Goal: Transaction & Acquisition: Purchase product/service

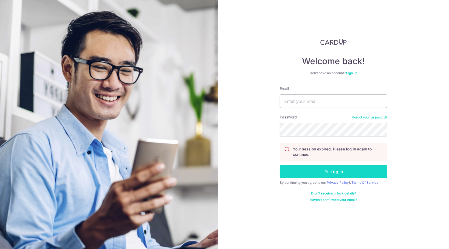
type input "[EMAIL_ADDRESS][DOMAIN_NAME]"
click at [324, 167] on button "Log in" at bounding box center [334, 171] width 108 height 13
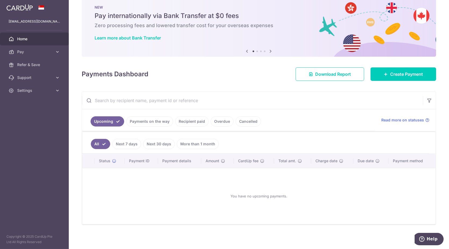
click at [228, 80] on div "Payments Dashboard Download Report Create Payment" at bounding box center [259, 73] width 355 height 16
click at [391, 71] on span "Create Payment" at bounding box center [407, 74] width 33 height 6
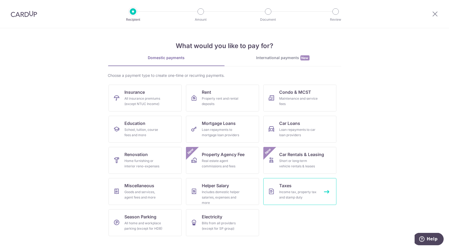
click at [296, 184] on link "Taxes Income tax, property tax and stamp duty" at bounding box center [300, 191] width 73 height 27
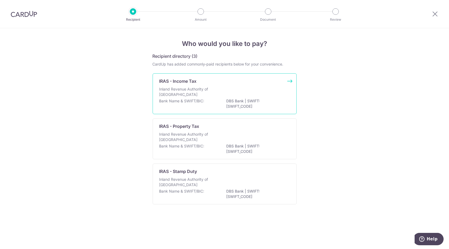
click at [215, 83] on div "IRAS - Income Tax" at bounding box center [222, 81] width 124 height 6
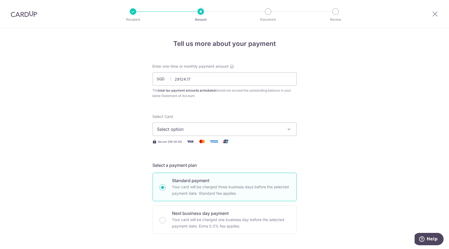
type input "29,124.17"
click at [198, 125] on button "Select option" at bounding box center [225, 129] width 144 height 13
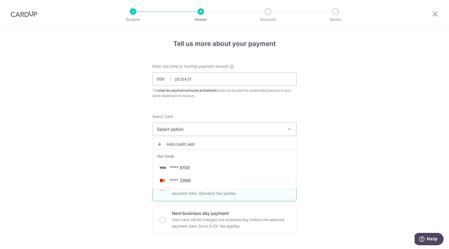
drag, startPoint x: 208, startPoint y: 166, endPoint x: 356, endPoint y: 161, distance: 148.0
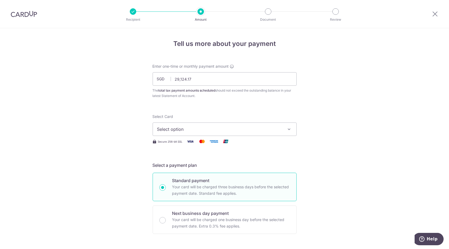
click at [219, 134] on button "Select option" at bounding box center [225, 129] width 144 height 13
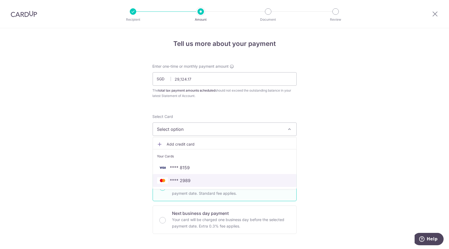
click at [201, 180] on span "**** 2989" at bounding box center [224, 181] width 135 height 6
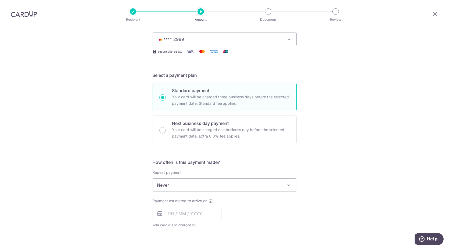
scroll to position [119, 0]
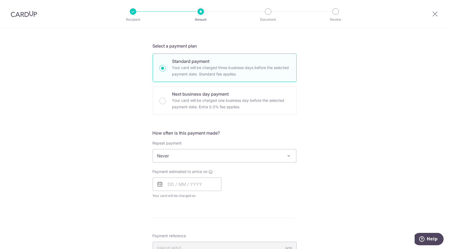
click at [194, 155] on span "Never" at bounding box center [225, 156] width 144 height 13
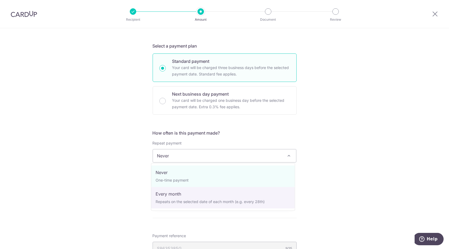
select select "3"
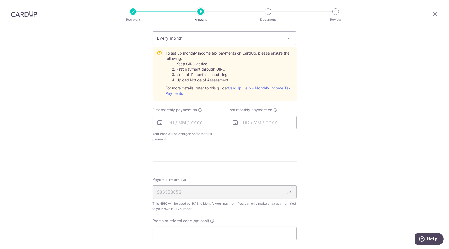
scroll to position [239, 0]
click at [192, 123] on input "text" at bounding box center [187, 120] width 69 height 13
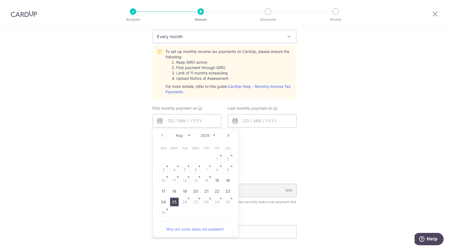
click at [174, 201] on link "25" at bounding box center [174, 202] width 9 height 9
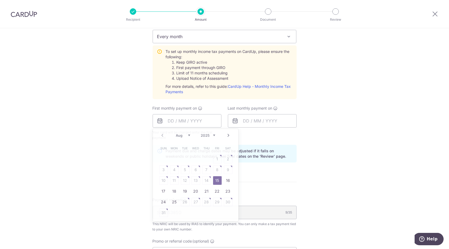
type input "[DATE]"
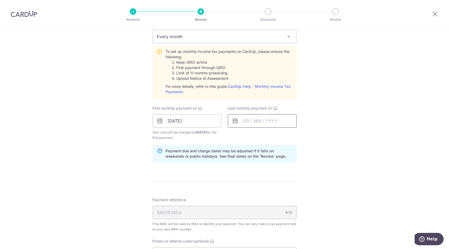
click at [250, 123] on input "text" at bounding box center [262, 120] width 69 height 13
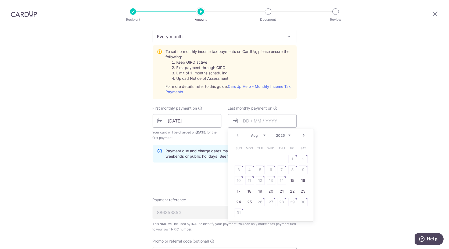
click at [261, 134] on select "Aug Sep Oct Nov Dec" at bounding box center [259, 135] width 14 height 4
click at [278, 191] on link "25" at bounding box center [282, 191] width 9 height 9
type input "[DATE]"
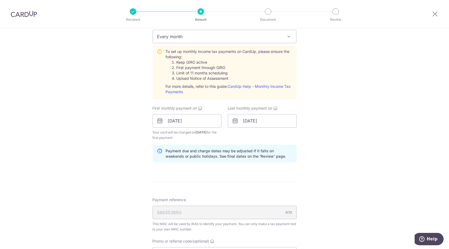
click at [334, 161] on div "Tell us more about your payment Enter one-time or monthly payment amount SGD 29…" at bounding box center [224, 80] width 449 height 583
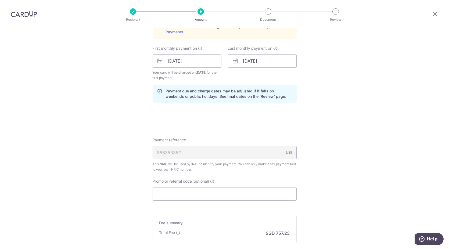
scroll to position [359, 0]
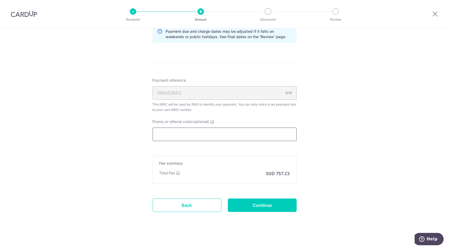
click at [213, 128] on input "Promo or referral code (optional)" at bounding box center [225, 134] width 144 height 13
paste input "MCTAX25"
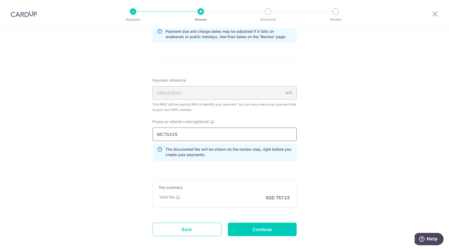
type input "MCTAX25"
click at [271, 223] on input "Continue" at bounding box center [262, 229] width 69 height 13
type input "Create Schedule"
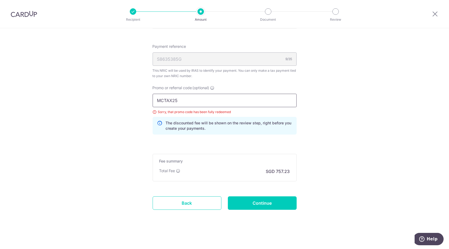
click at [200, 97] on input "MCTAX25" at bounding box center [225, 100] width 144 height 13
paste input "N"
type input "MCTAX25N"
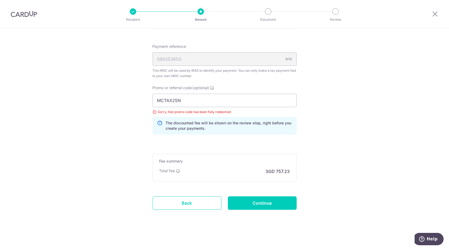
drag, startPoint x: 327, startPoint y: 100, endPoint x: 320, endPoint y: 106, distance: 10.0
click at [281, 207] on input "Continue" at bounding box center [262, 203] width 69 height 13
type input "Update Schedule"
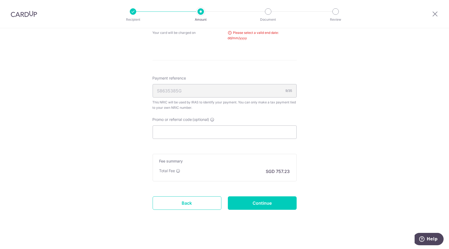
scroll to position [133, 0]
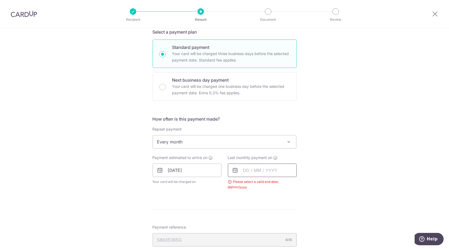
click at [240, 175] on input "text" at bounding box center [262, 170] width 69 height 13
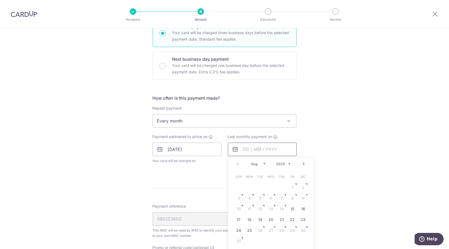
scroll to position [163, 0]
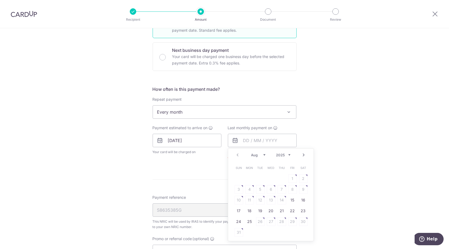
click at [262, 154] on select "Aug Sep Oct Nov Dec" at bounding box center [259, 155] width 14 height 4
click at [279, 213] on link "25" at bounding box center [282, 211] width 9 height 9
type input "[DATE]"
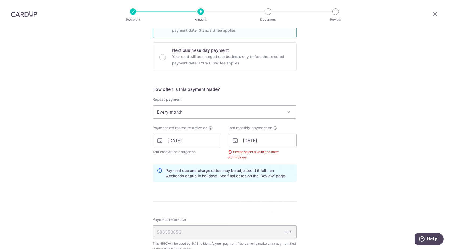
click at [318, 171] on div "Tell us more about your payment Enter one-time or monthly payment amount SGD 29…" at bounding box center [224, 128] width 449 height 527
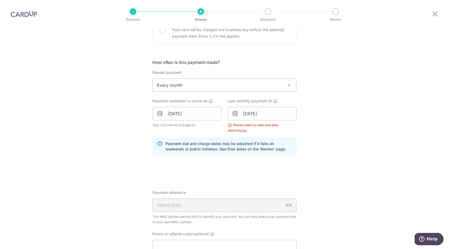
scroll to position [223, 0]
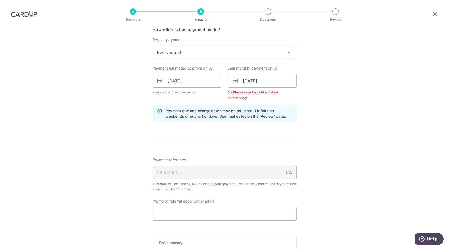
click at [264, 142] on hr at bounding box center [225, 142] width 144 height 0
click at [215, 173] on div "S8635385G 9/35" at bounding box center [225, 172] width 144 height 13
click at [213, 215] on input "Promo or referral code (optional)" at bounding box center [225, 213] width 144 height 13
paste input "MCTAX25N"
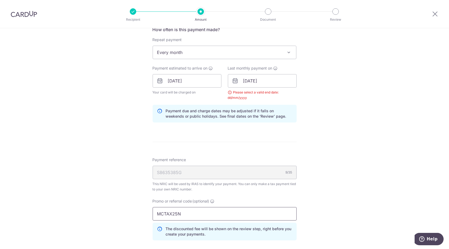
type input "MCTAX25N"
click at [330, 188] on div "Tell us more about your payment Enter one-time or monthly payment amount SGD 29…" at bounding box center [224, 80] width 449 height 551
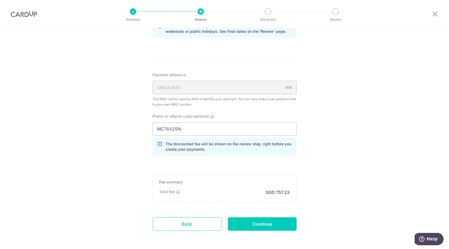
scroll to position [329, 0]
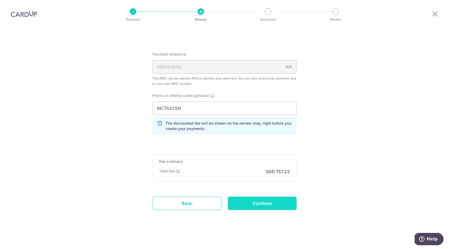
click at [271, 201] on input "Continue" at bounding box center [262, 203] width 69 height 13
type input "Update Schedule"
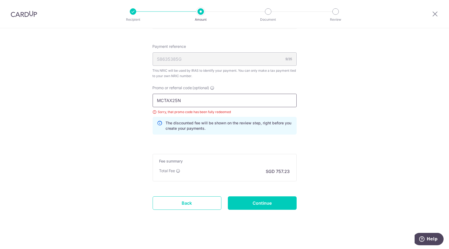
click at [185, 102] on input "MCTAX25N" at bounding box center [225, 100] width 144 height 13
paste input "SAVERENT179"
type input "SAVERENT179"
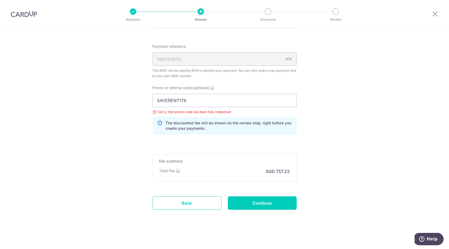
click at [247, 205] on input "Continue" at bounding box center [262, 203] width 69 height 13
type input "Update Schedule"
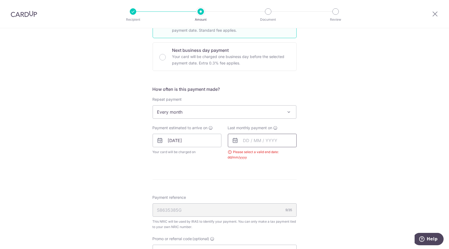
click at [253, 138] on input "text" at bounding box center [262, 140] width 69 height 13
click at [263, 155] on select "Aug Sep Oct Nov Dec" at bounding box center [259, 155] width 14 height 4
click at [279, 155] on select "2025 2026" at bounding box center [284, 155] width 14 height 4
click at [260, 155] on select "Jan Feb Mar Apr May Jun Jul Aug Sep" at bounding box center [259, 155] width 14 height 4
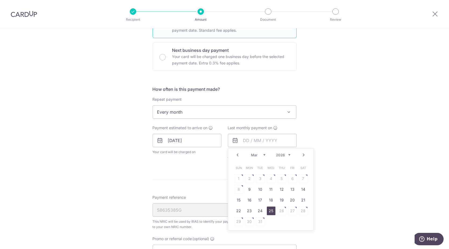
click at [269, 209] on link "25" at bounding box center [271, 211] width 9 height 9
type input "[DATE]"
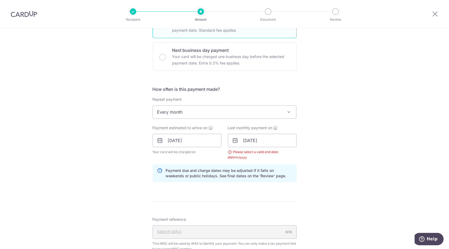
click at [355, 132] on div "Tell us more about your payment Enter one-time or monthly payment amount SGD 29…" at bounding box center [224, 128] width 449 height 527
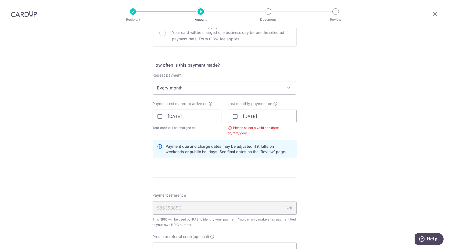
scroll to position [253, 0]
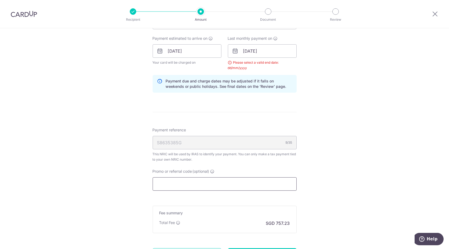
click at [187, 179] on input "Promo or referral code (optional)" at bounding box center [225, 184] width 144 height 13
paste input "SAVERENT179"
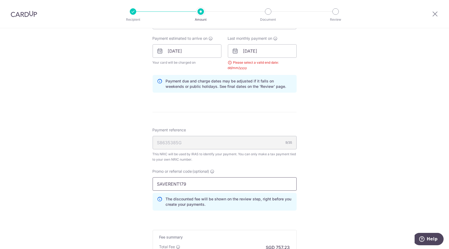
type input "SAVERENT179"
click at [360, 156] on div "Tell us more about your payment Enter one-time or monthly payment amount SGD 29…" at bounding box center [224, 50] width 449 height 551
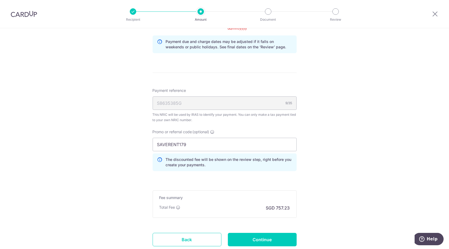
scroll to position [329, 0]
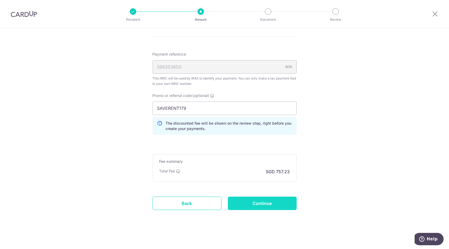
click at [277, 197] on input "Continue" at bounding box center [262, 203] width 69 height 13
type input "Update Schedule"
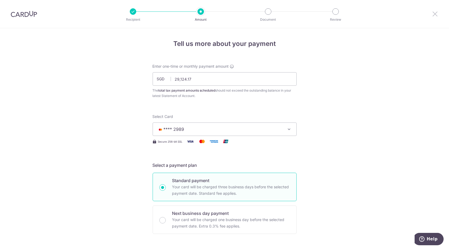
click at [437, 16] on icon at bounding box center [435, 13] width 6 height 7
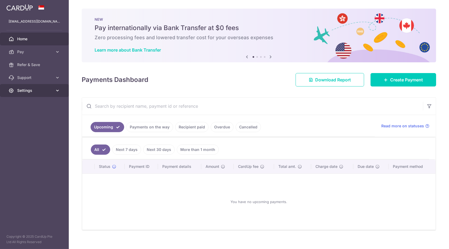
click at [44, 89] on span "Settings" at bounding box center [35, 90] width 36 height 5
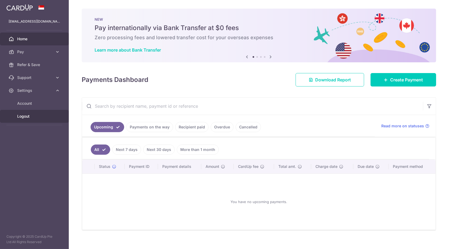
click at [41, 117] on span "Logout" at bounding box center [35, 116] width 36 height 5
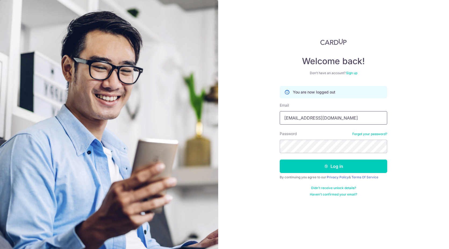
click at [312, 118] on input "[EMAIL_ADDRESS][DOMAIN_NAME]" at bounding box center [334, 117] width 108 height 13
click at [312, 118] on input "tantimo@gmail.com" at bounding box center [334, 117] width 108 height 13
type input "[EMAIL_ADDRESS][DOMAIN_NAME]"
click at [319, 165] on button "Log in" at bounding box center [334, 166] width 108 height 13
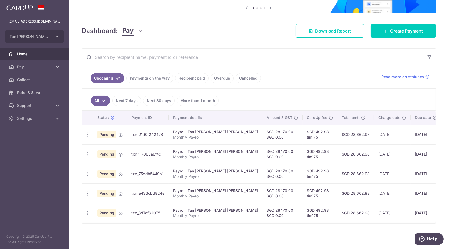
scroll to position [57, 0]
